Goal: Transaction & Acquisition: Purchase product/service

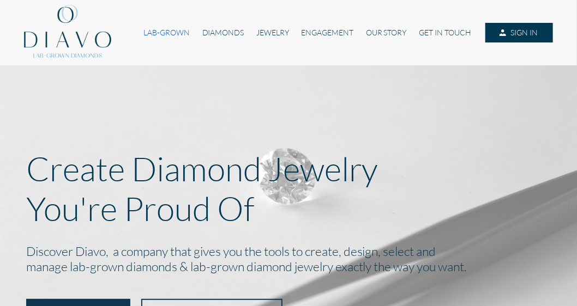
click at [191, 33] on link "LAB-GROWN" at bounding box center [166, 33] width 58 height 20
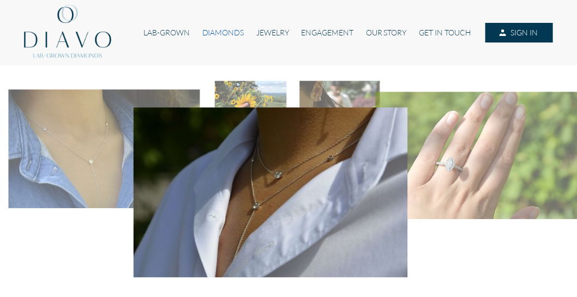
click at [222, 30] on link "DIAMONDS" at bounding box center [223, 33] width 54 height 20
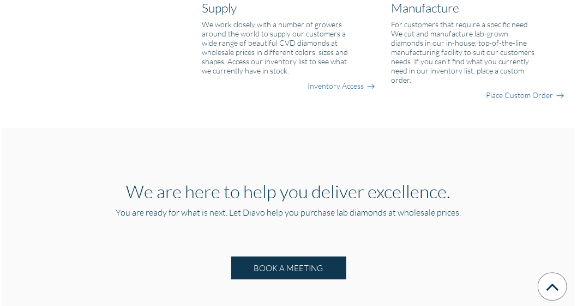
scroll to position [967, 0]
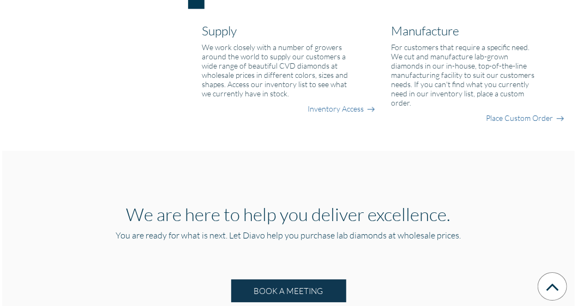
click at [482, 61] on h6 "For customers that require a specific need. We cut and manufacture lab-grown di…" at bounding box center [464, 75] width 147 height 65
click at [337, 108] on link "Inventory Access" at bounding box center [335, 109] width 56 height 11
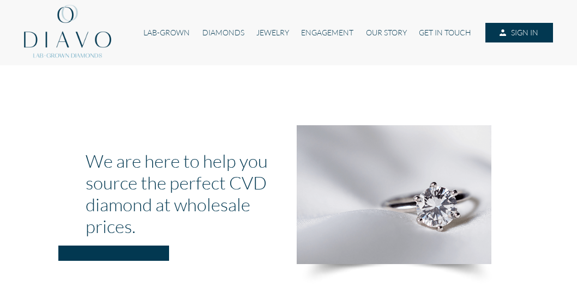
scroll to position [967, 0]
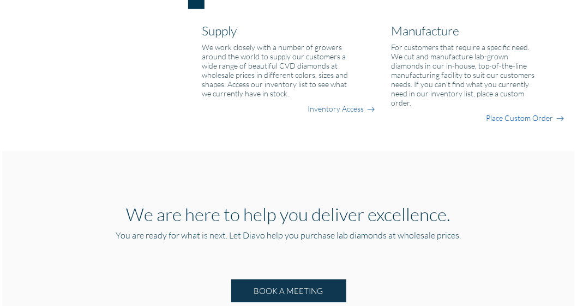
click at [527, 119] on link "Place Custom Order" at bounding box center [519, 118] width 67 height 11
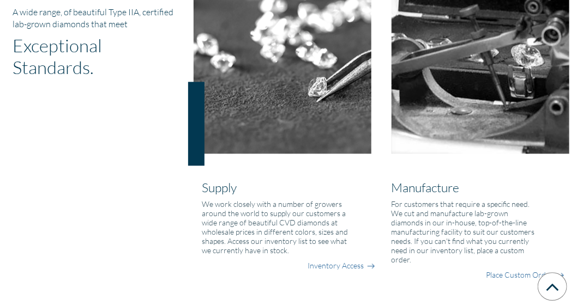
scroll to position [840, 0]
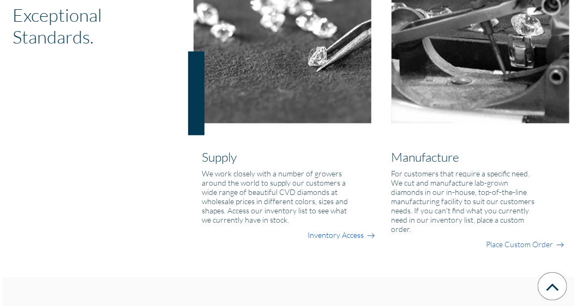
click at [339, 236] on link "Inventory Access" at bounding box center [335, 236] width 56 height 11
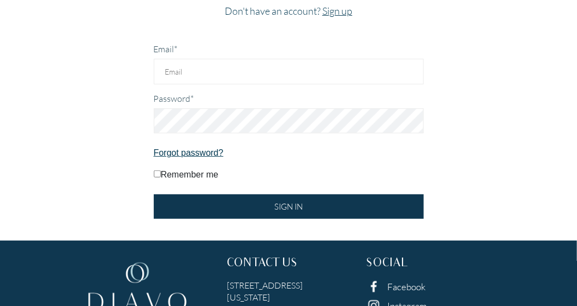
scroll to position [167, 0]
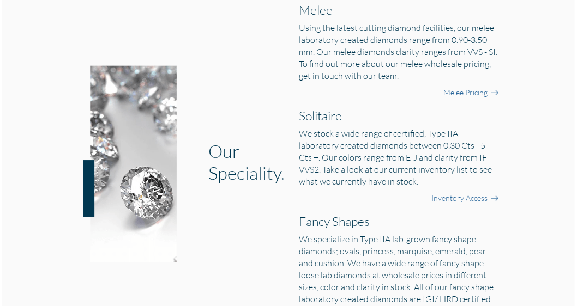
scroll to position [460, 0]
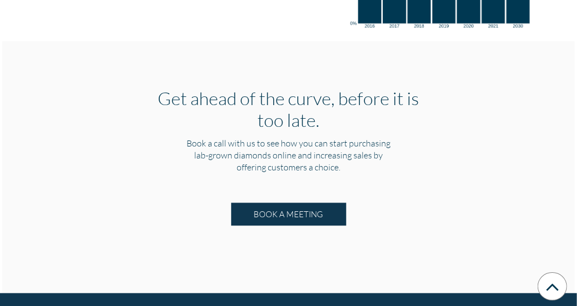
scroll to position [2195, 0]
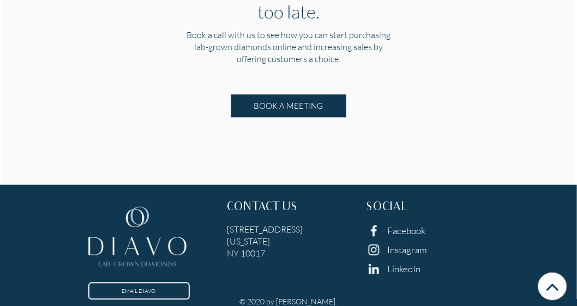
click at [130, 93] on div "Get ahead of the curve, before it is too late. Book a call with us to see how y…" at bounding box center [288, 58] width 572 height 252
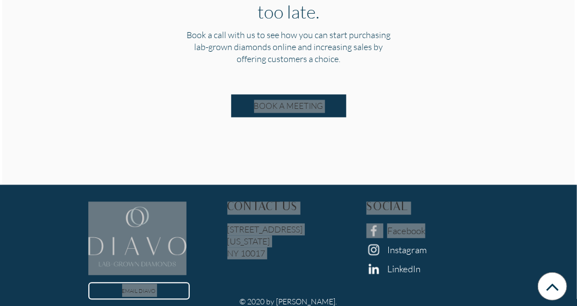
drag, startPoint x: 137, startPoint y: 164, endPoint x: 548, endPoint y: 226, distance: 416.3
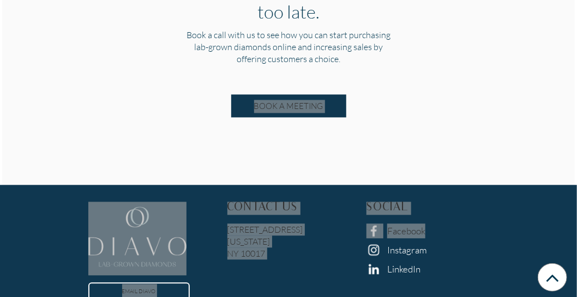
click at [269, 170] on div "Get ahead of the curve, before it is too late. Book a call with us to see how y…" at bounding box center [288, 58] width 572 height 252
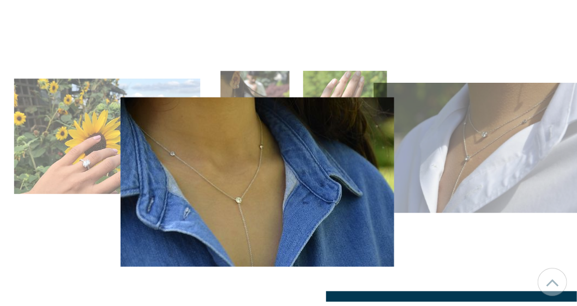
scroll to position [0, 0]
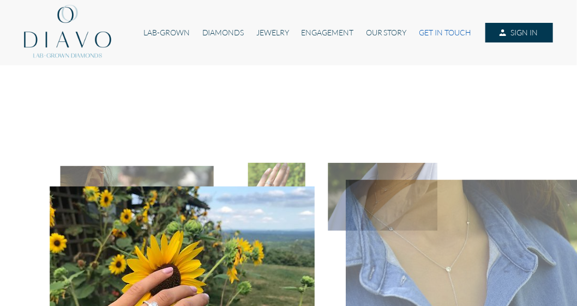
click at [440, 26] on link "GET IN TOUCH" at bounding box center [445, 33] width 64 height 20
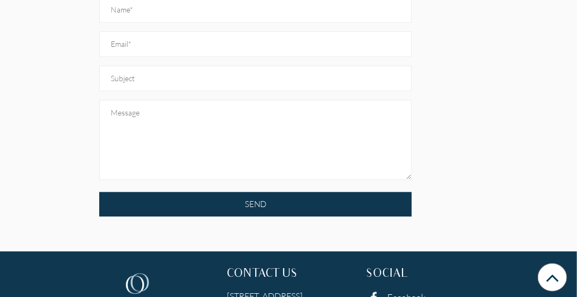
scroll to position [831, 0]
